Goal: Transaction & Acquisition: Book appointment/travel/reservation

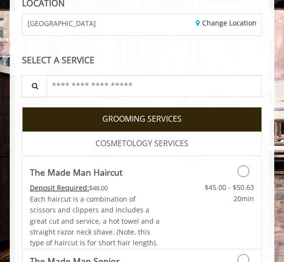
scroll to position [159, 0]
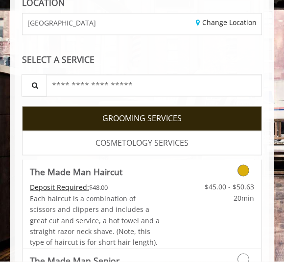
click at [239, 179] on link "$45.00 - $50.63 20min" at bounding box center [228, 189] width 52 height 27
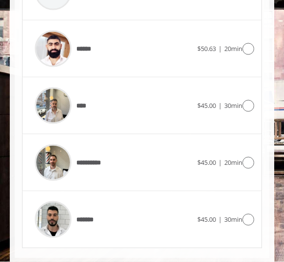
scroll to position [969, 0]
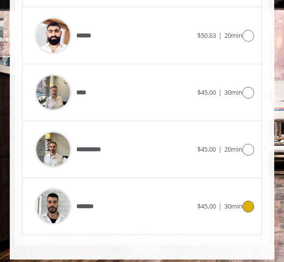
click at [244, 201] on icon at bounding box center [248, 206] width 12 height 12
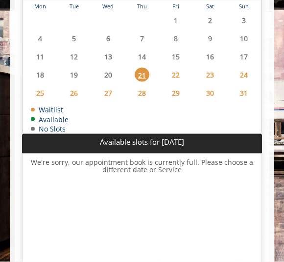
scroll to position [586, 0]
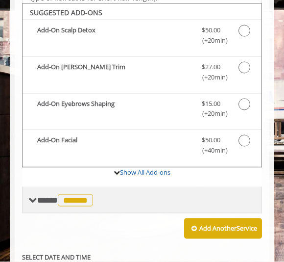
click at [40, 195] on span "**** ******* ********" at bounding box center [66, 199] width 58 height 9
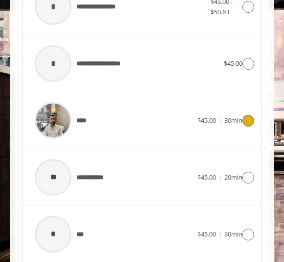
click at [142, 110] on div "****" at bounding box center [113, 120] width 167 height 47
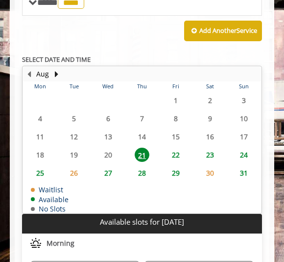
scroll to position [0, 0]
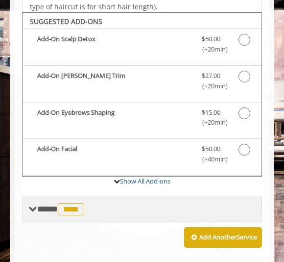
click at [38, 207] on span "**** **** ********" at bounding box center [61, 208] width 49 height 9
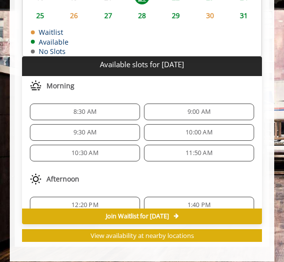
click at [109, 108] on span "8:30 AM" at bounding box center [84, 112] width 101 height 8
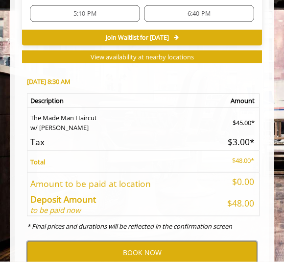
scroll to position [1524, 0]
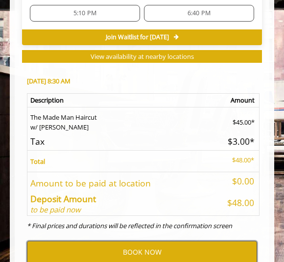
click at [180, 250] on button "BOOK NOW" at bounding box center [142, 251] width 230 height 23
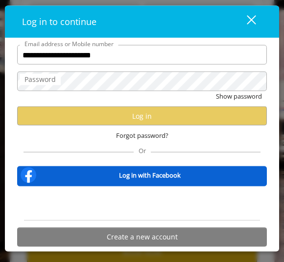
type input "**********"
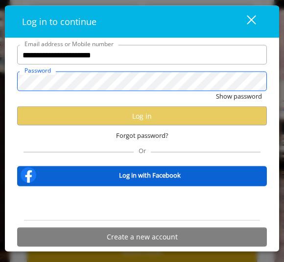
scroll to position [0, 0]
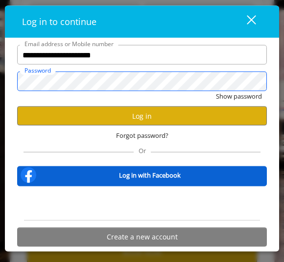
click at [238, 96] on button "Show password" at bounding box center [239, 96] width 46 height 10
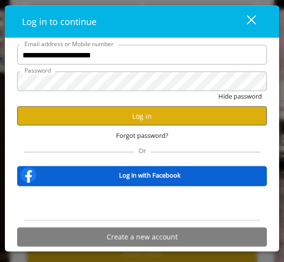
click at [183, 120] on button "Log in" at bounding box center [142, 115] width 250 height 19
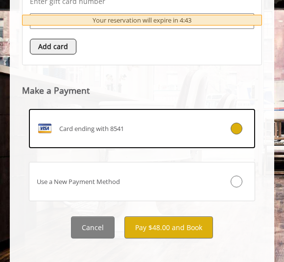
scroll to position [627, 0]
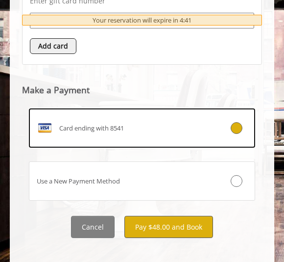
click at [192, 220] on button "Pay $48.00 and Book" at bounding box center [168, 226] width 89 height 22
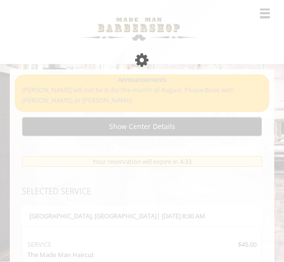
scroll to position [0, 0]
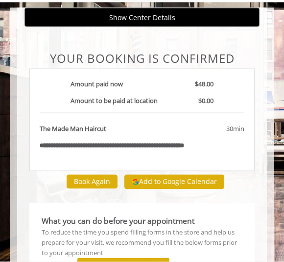
scroll to position [62, 0]
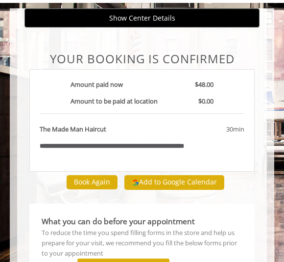
click at [201, 190] on button "Add to Google Calendar" at bounding box center [174, 182] width 100 height 15
